Goal: Task Accomplishment & Management: Manage account settings

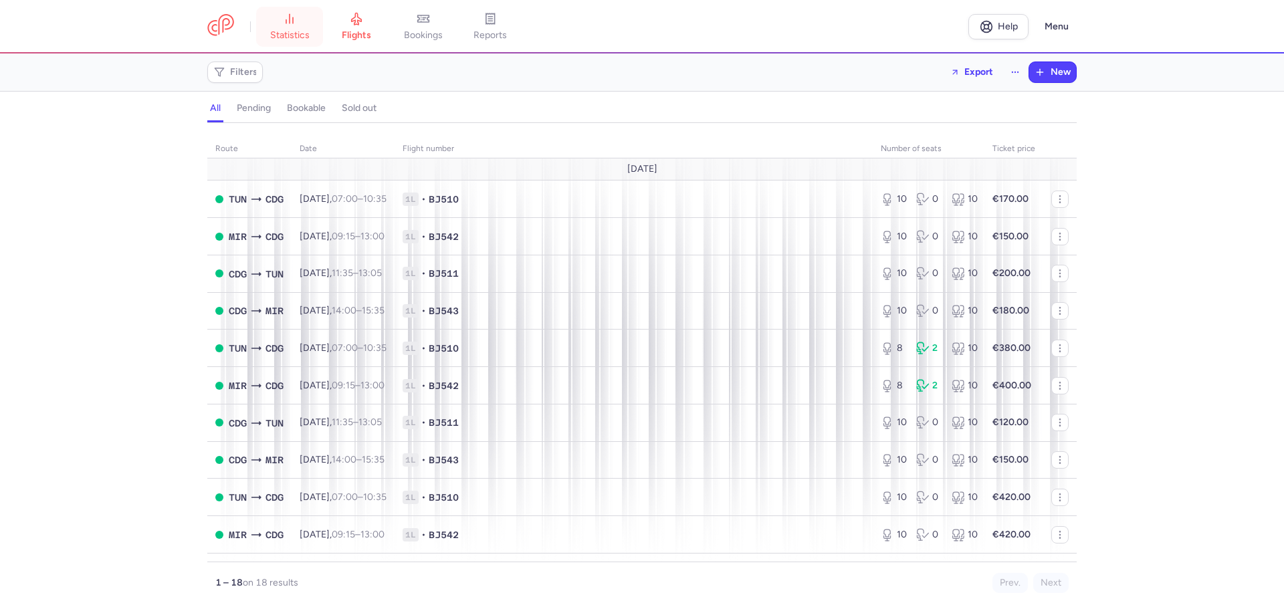
click at [283, 34] on span "statistics" at bounding box center [289, 35] width 39 height 12
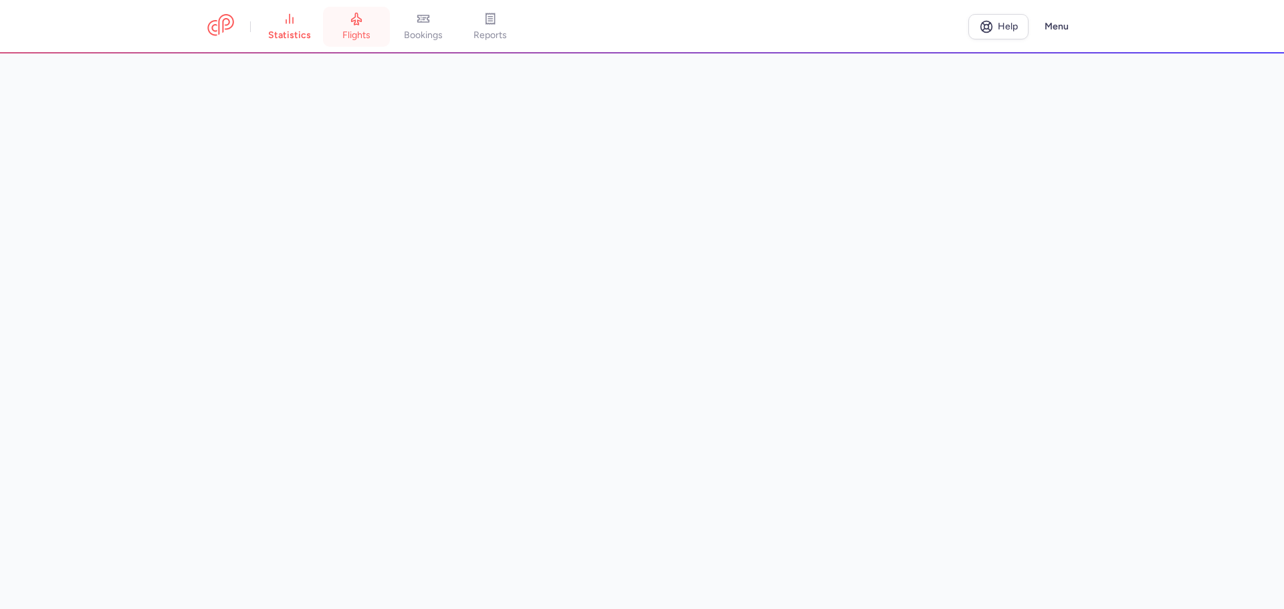
click at [361, 31] on span "flights" at bounding box center [356, 35] width 28 height 12
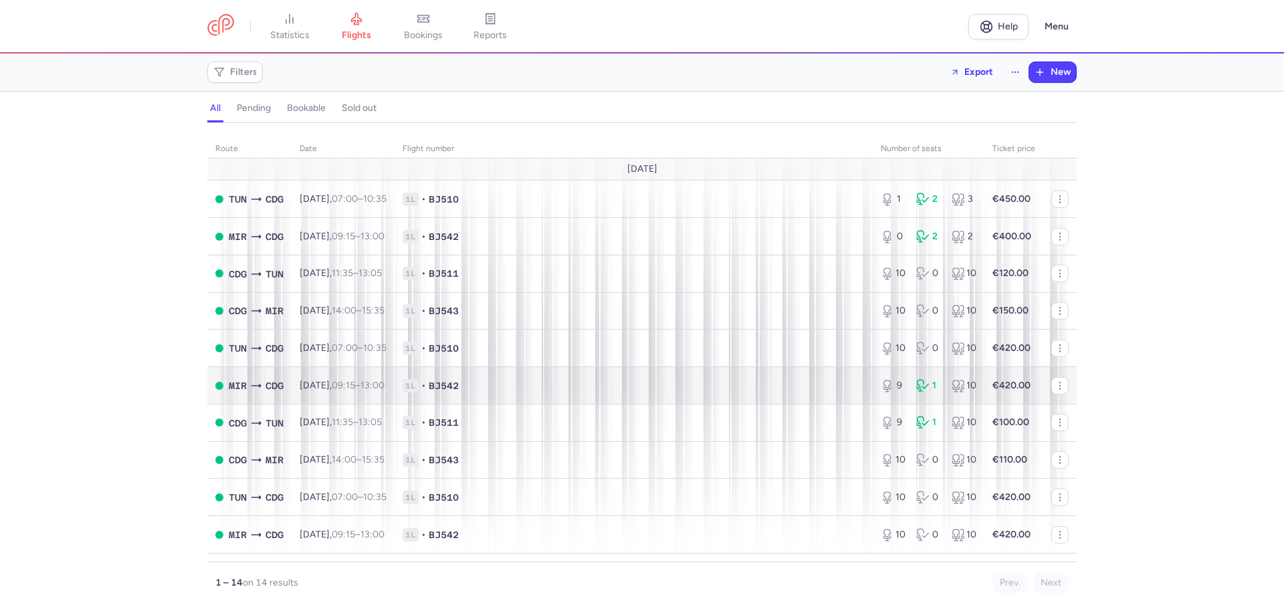
scroll to position [163, 0]
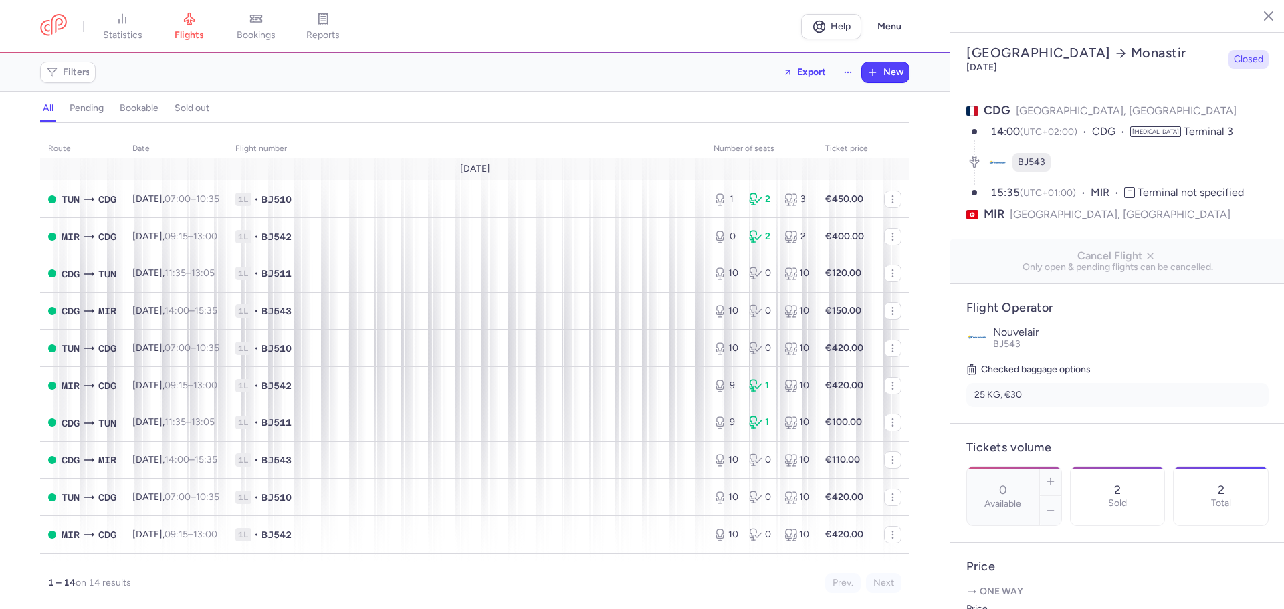
select select "hours"
